Goal: Obtain resource: Obtain resource

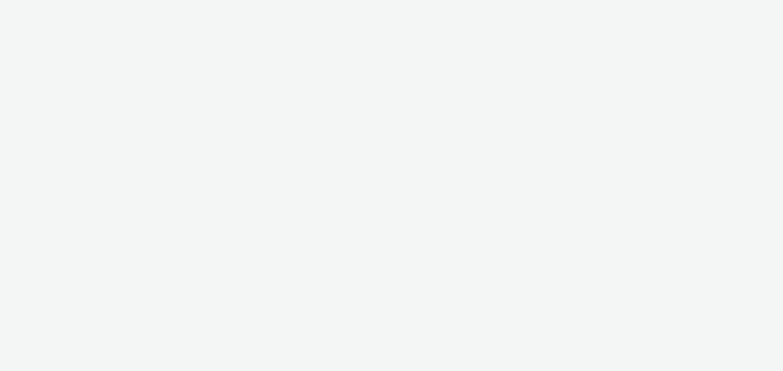
select select "c87e815b-22a1-47c7-876e-bd3135ce1a1d"
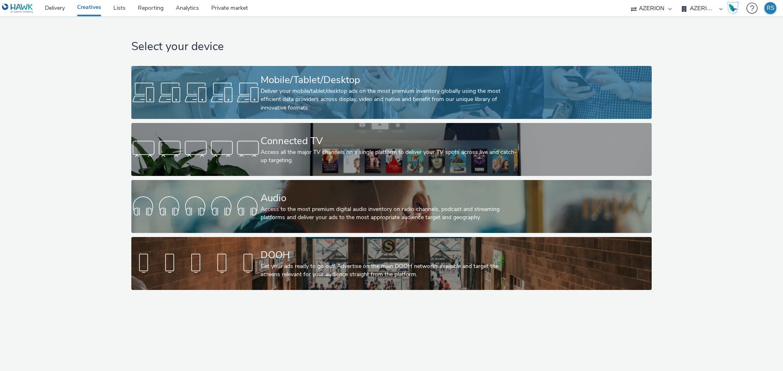
click at [183, 68] on link "Mobile/Tablet/Desktop Deliver your mobile/tablet/desktop ads on the most premiu…" at bounding box center [391, 92] width 520 height 53
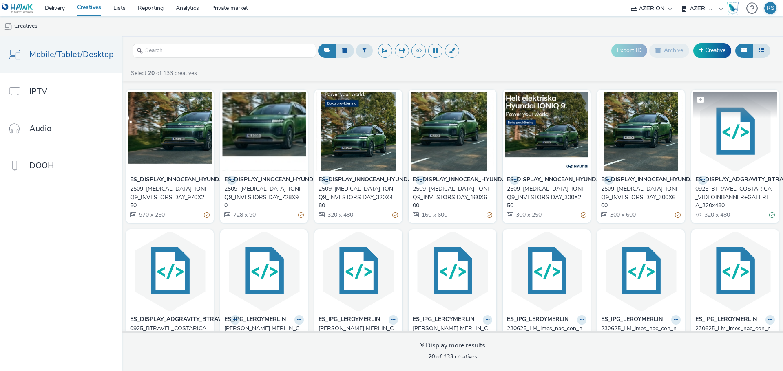
click at [734, 146] on img at bounding box center [735, 132] width 84 height 80
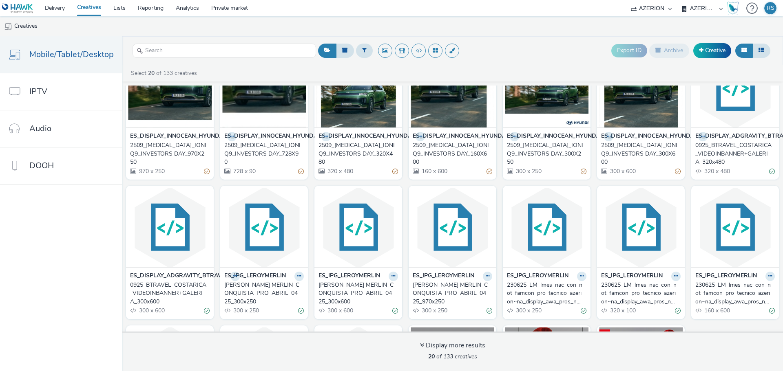
scroll to position [82, 0]
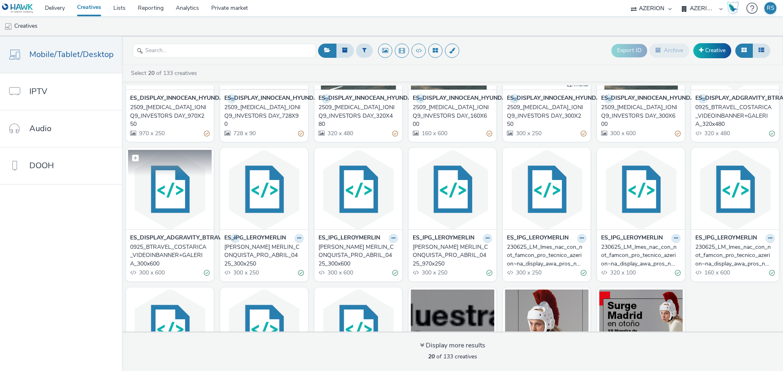
click at [172, 202] on img at bounding box center [170, 190] width 84 height 80
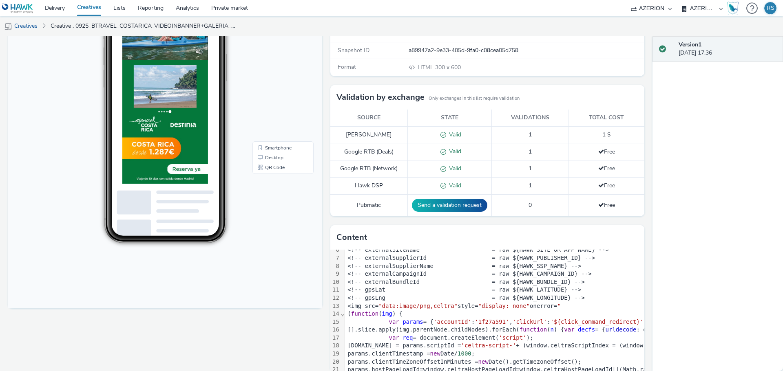
scroll to position [122, 0]
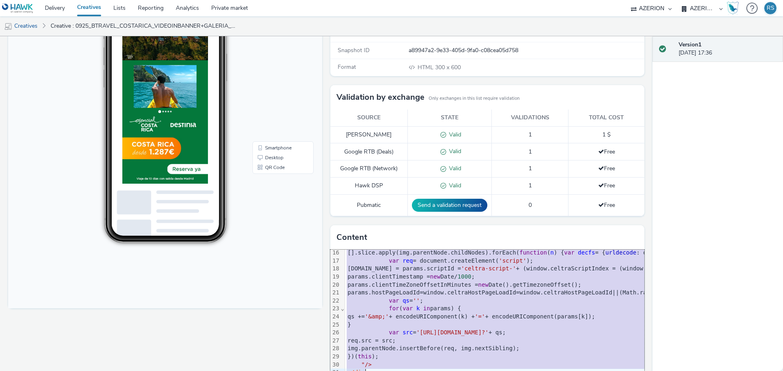
copy div "<div class = "celtra-ad-v3" > <!-- eas.JHtIQVdLX0NSRUFUSVZFX0lEfQ% 3 D% 3 D = r…"
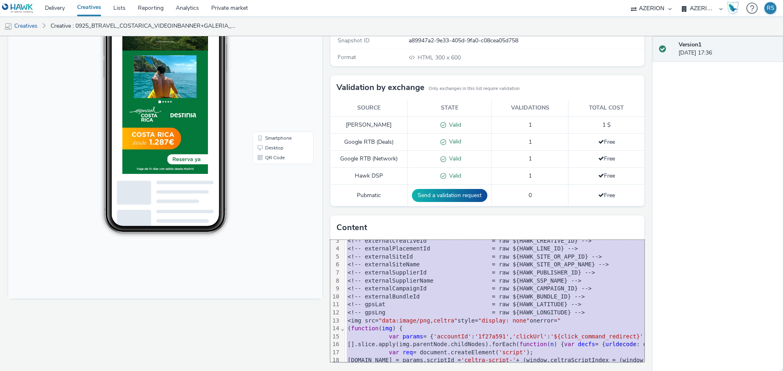
scroll to position [41, 0]
